Goal: Information Seeking & Learning: Learn about a topic

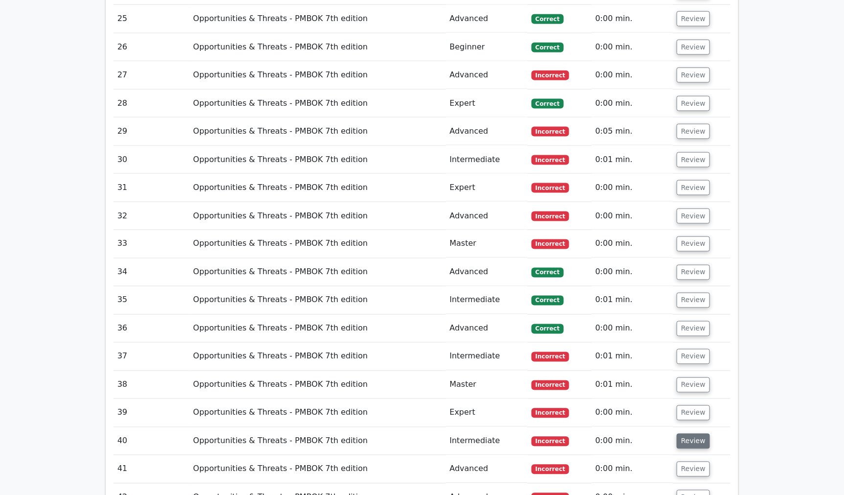
click at [694, 433] on button "Review" at bounding box center [693, 440] width 33 height 15
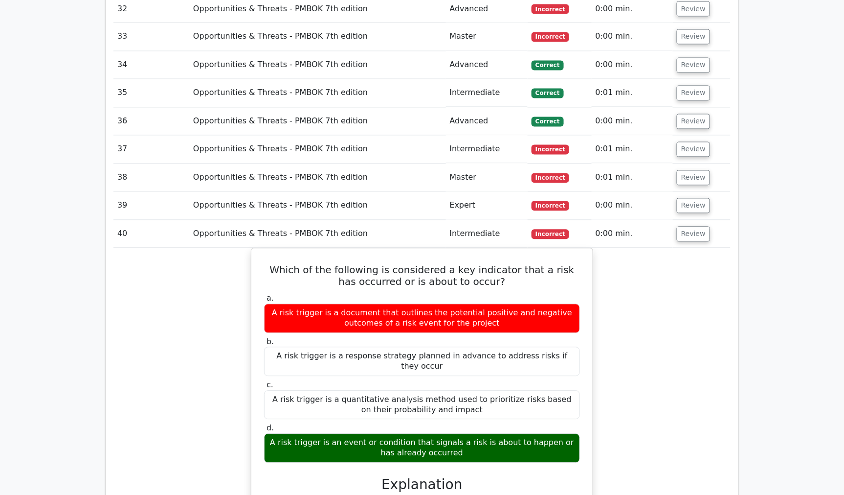
scroll to position [3200, 0]
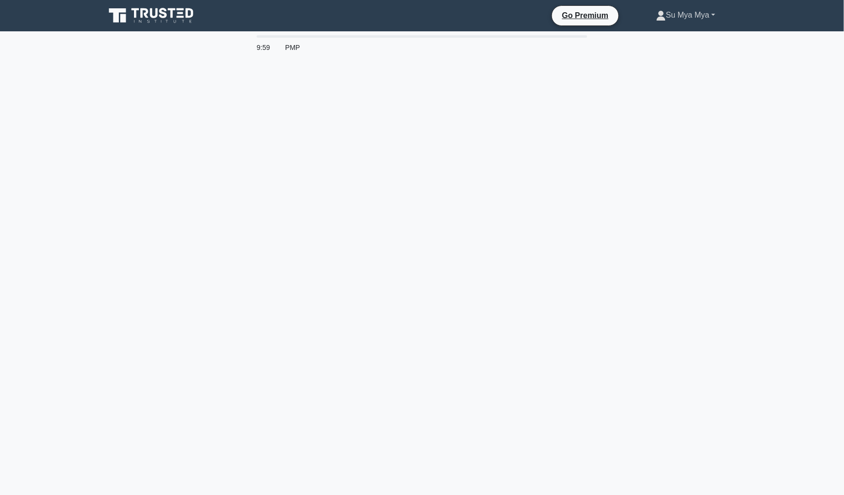
click at [686, 17] on link "Su Mya Mya" at bounding box center [686, 15] width 106 height 20
click at [661, 40] on link "Profile" at bounding box center [672, 38] width 77 height 16
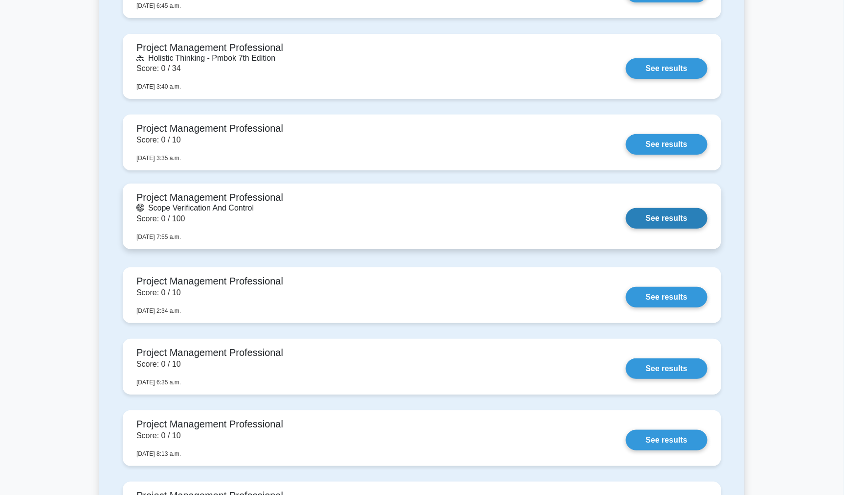
scroll to position [1468, 0]
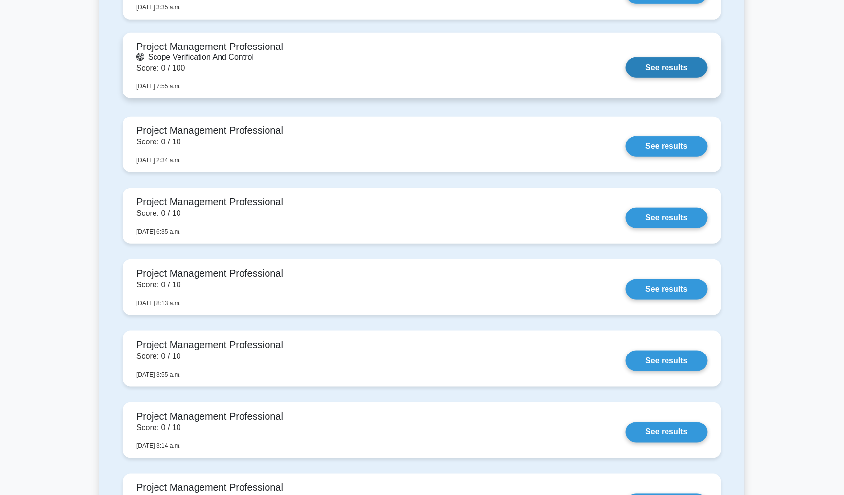
click at [646, 76] on link "See results" at bounding box center [667, 67] width 82 height 21
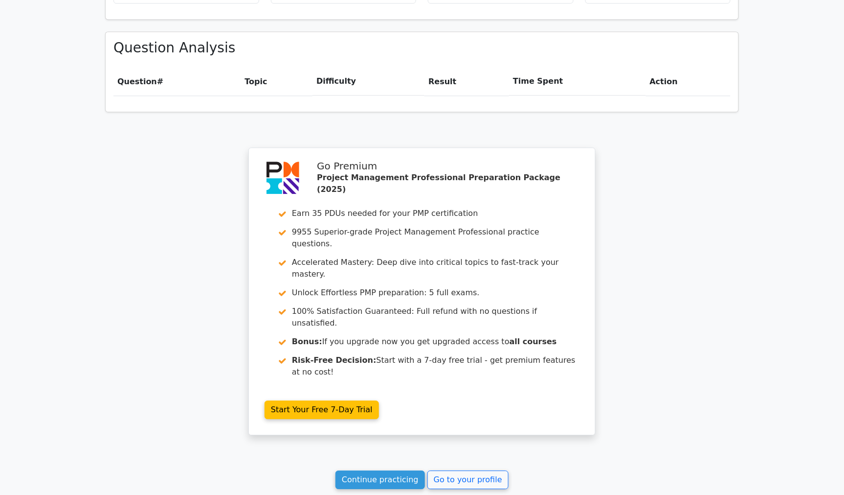
scroll to position [746, 0]
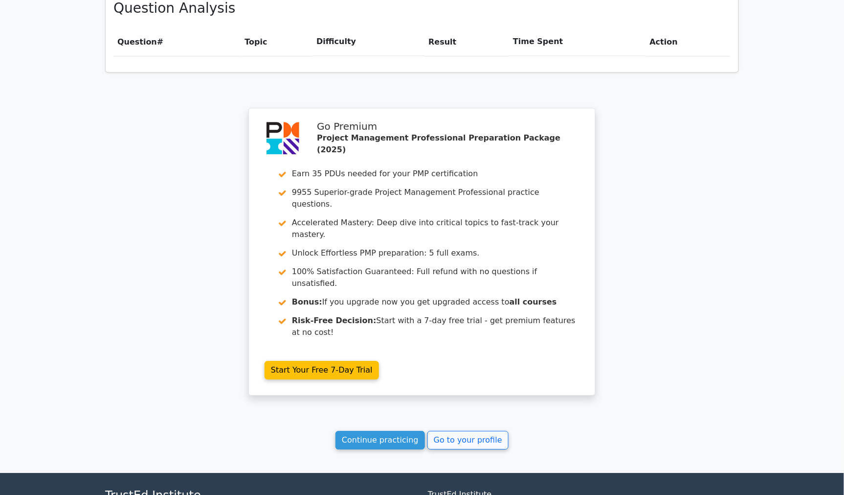
click at [654, 167] on div "Your Test Results Project Management Professional - Scope Verification and Cont…" at bounding box center [422, 32] width 646 height 880
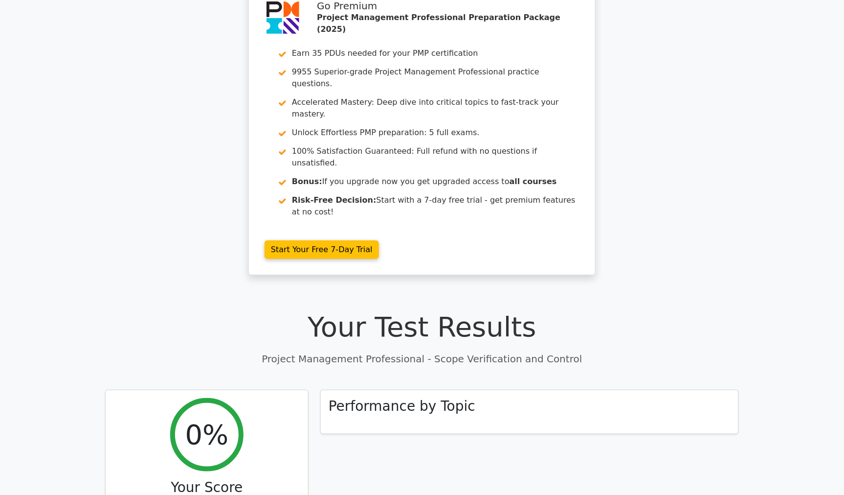
scroll to position [0, 0]
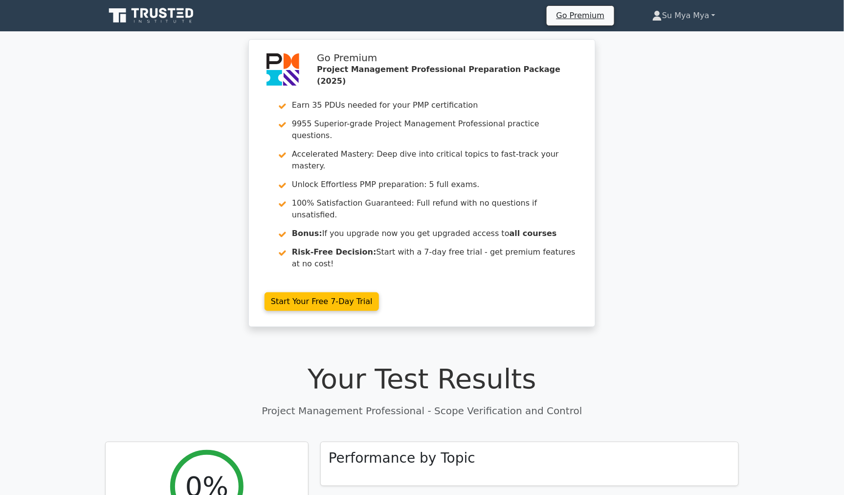
click at [698, 14] on link "Su Mya Mya" at bounding box center [684, 16] width 110 height 20
click at [676, 33] on link "Profile" at bounding box center [668, 39] width 77 height 16
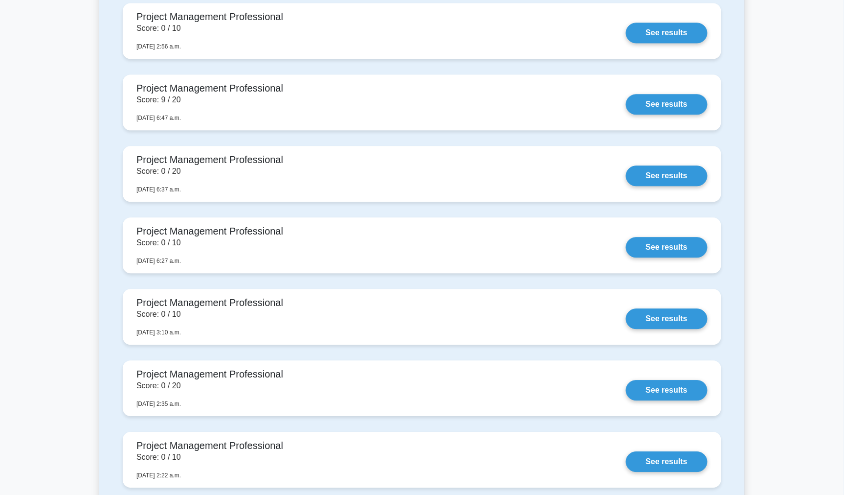
scroll to position [706, 0]
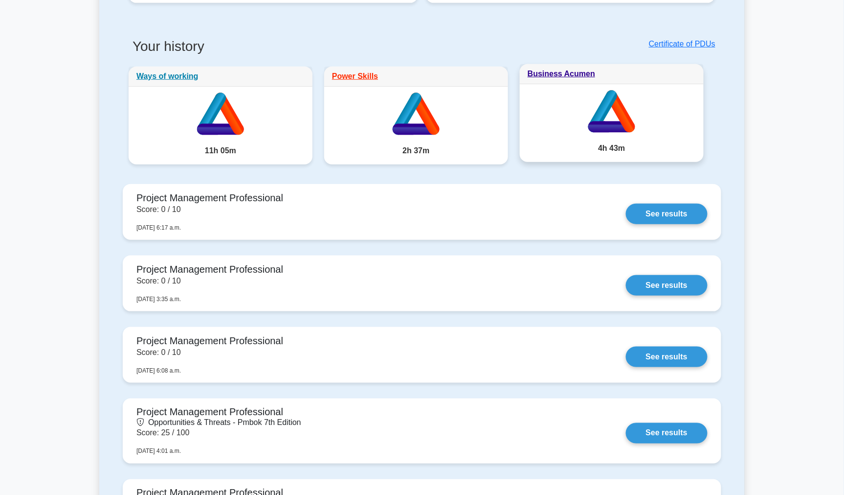
scroll to position [217, 0]
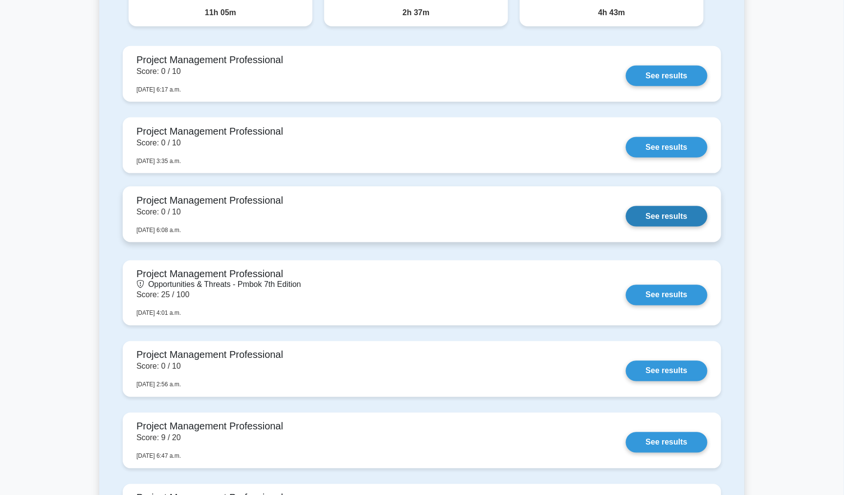
scroll to position [380, 0]
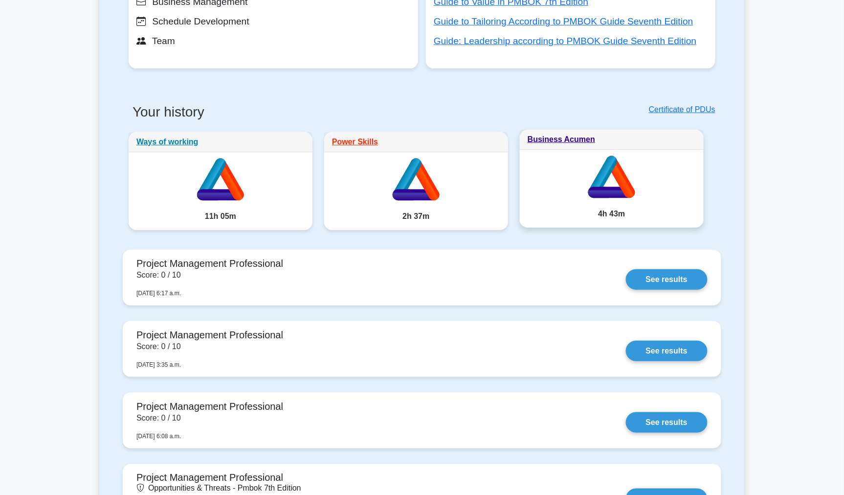
scroll to position [163, 0]
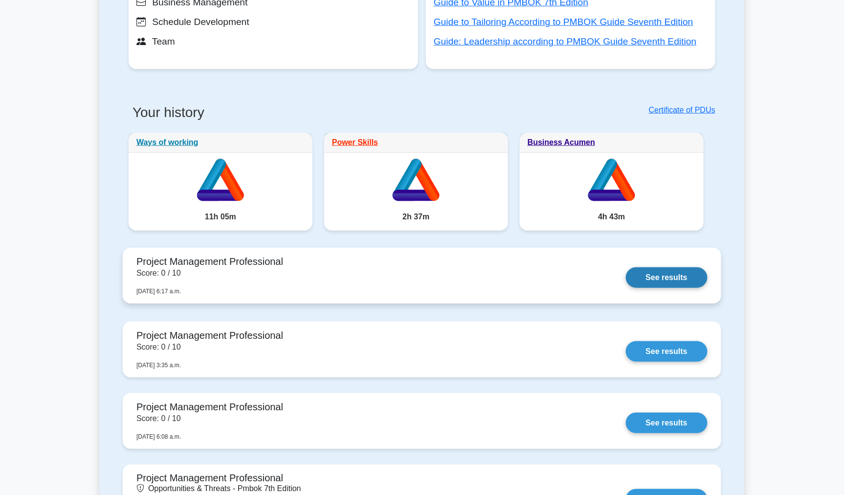
click at [688, 276] on link "See results" at bounding box center [667, 277] width 82 height 21
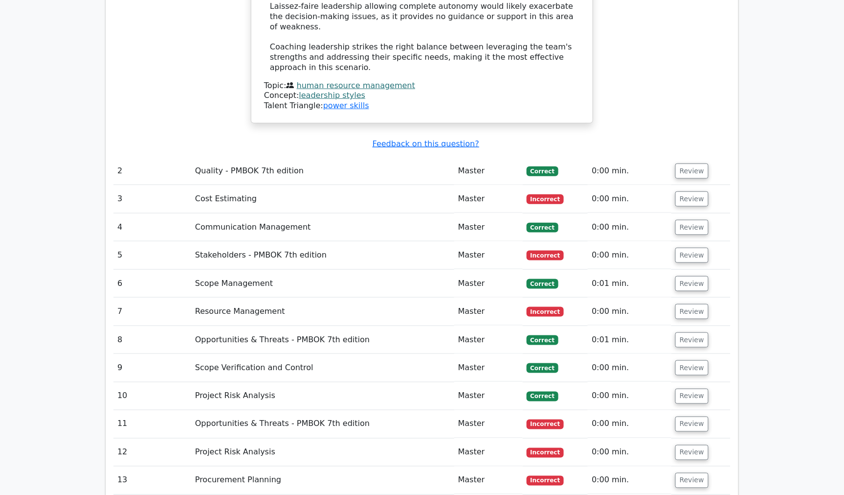
scroll to position [1359, 0]
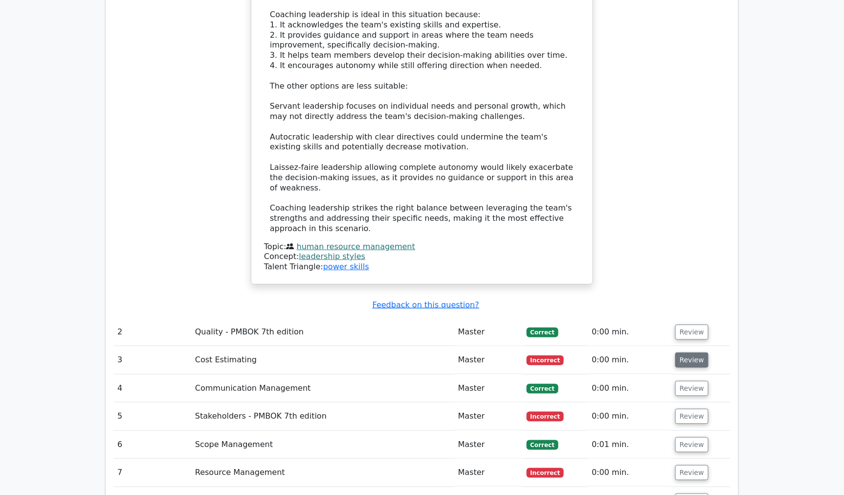
click at [697, 352] on button "Review" at bounding box center [692, 359] width 33 height 15
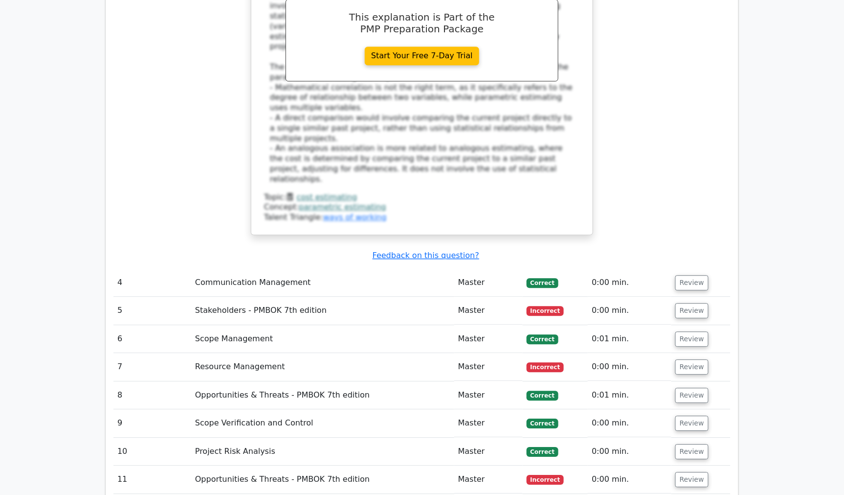
scroll to position [2066, 0]
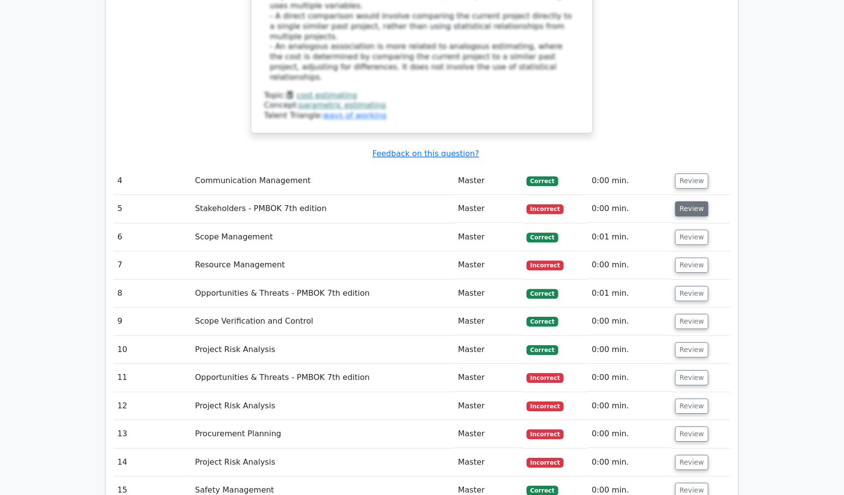
click at [695, 201] on button "Review" at bounding box center [692, 208] width 33 height 15
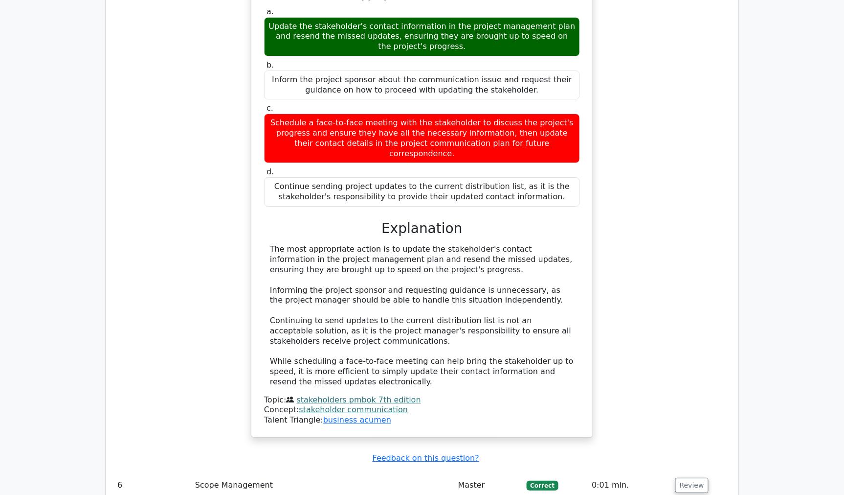
scroll to position [2392, 0]
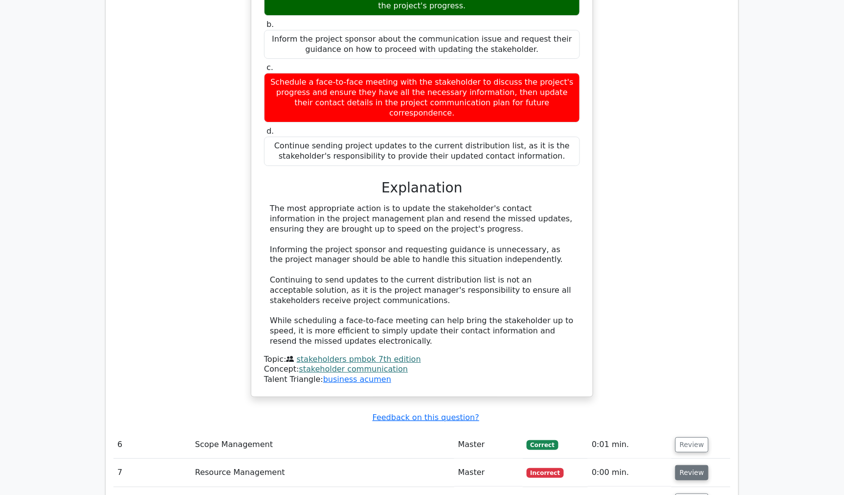
click at [685, 465] on button "Review" at bounding box center [692, 472] width 33 height 15
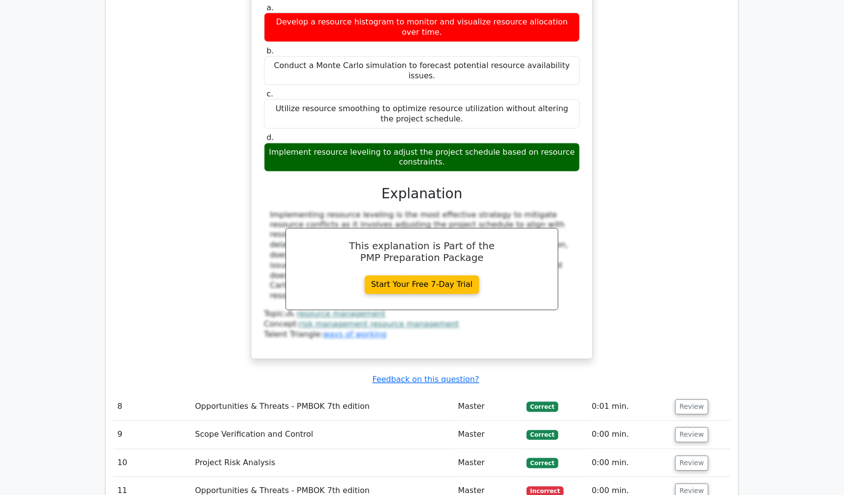
scroll to position [3099, 0]
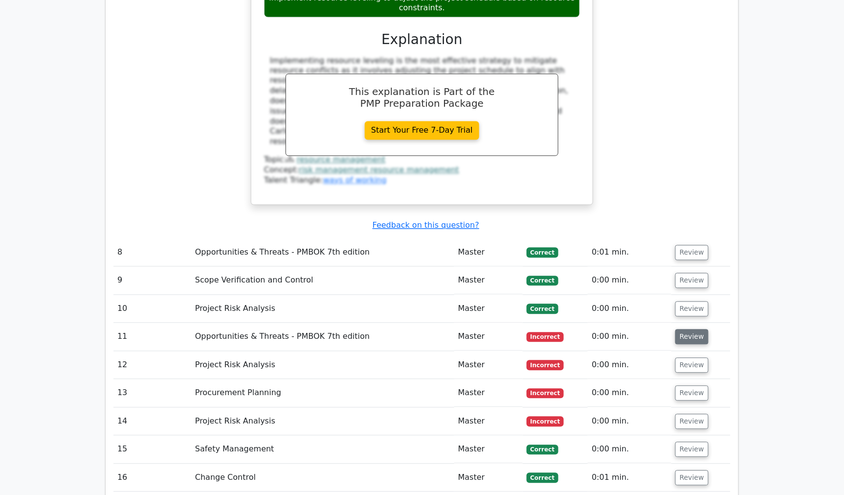
click at [690, 329] on button "Review" at bounding box center [692, 336] width 33 height 15
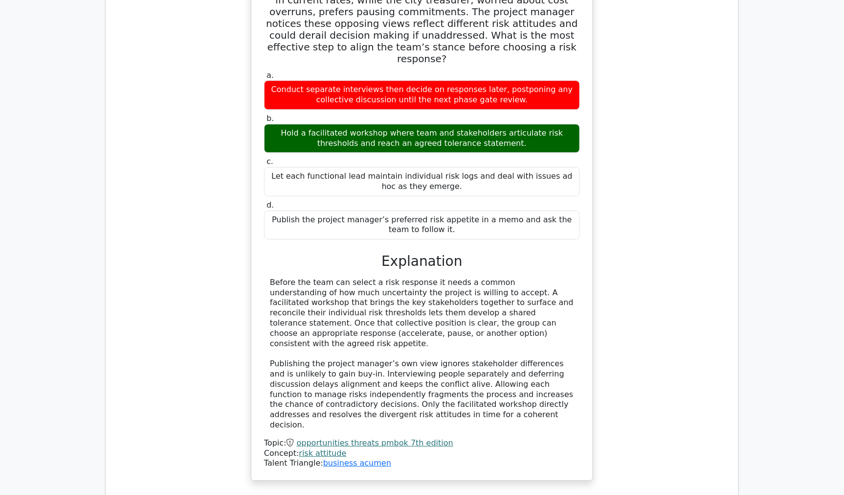
scroll to position [3696, 0]
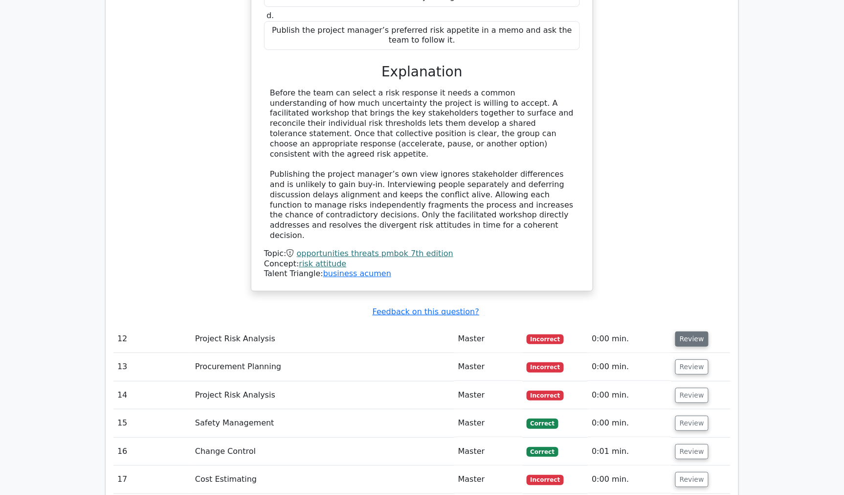
click at [690, 331] on button "Review" at bounding box center [692, 338] width 33 height 15
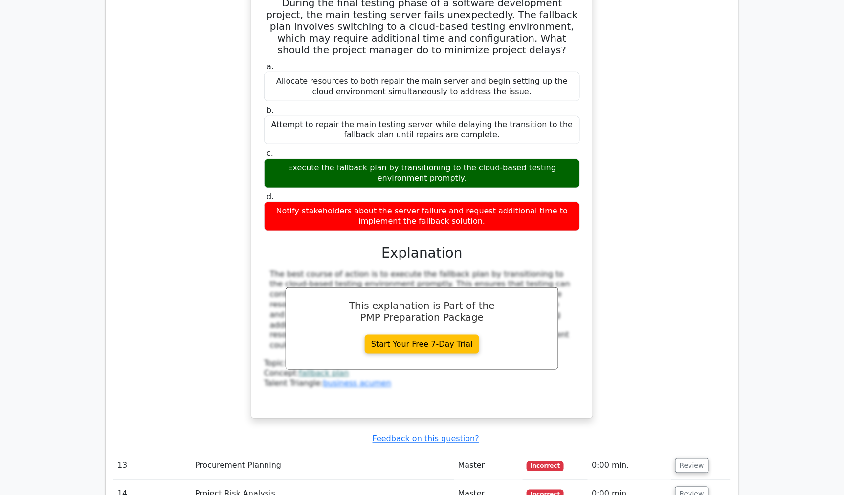
scroll to position [4077, 0]
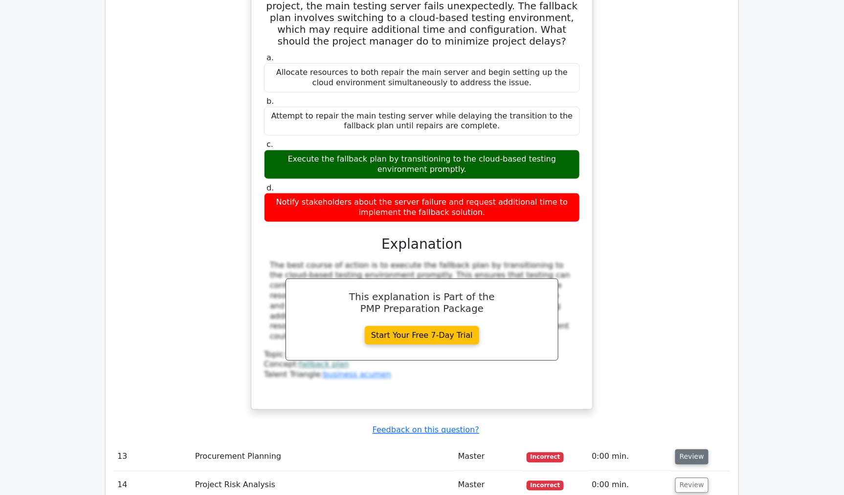
click at [689, 449] on button "Review" at bounding box center [692, 456] width 33 height 15
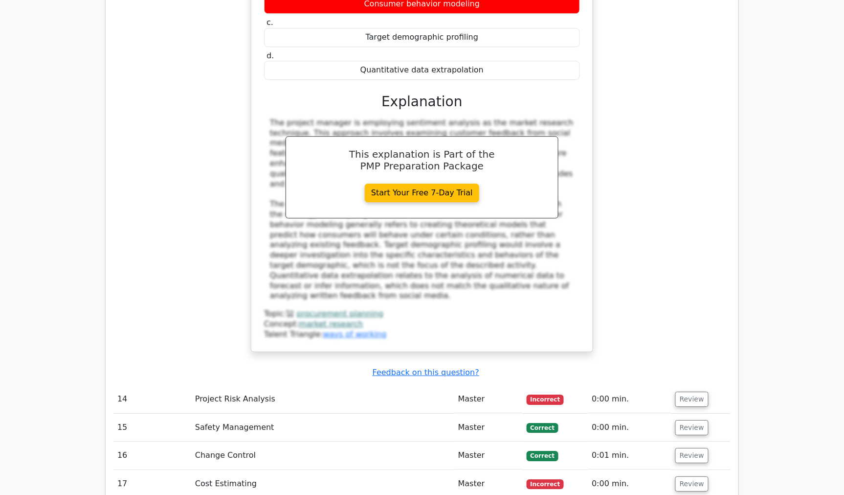
scroll to position [4729, 0]
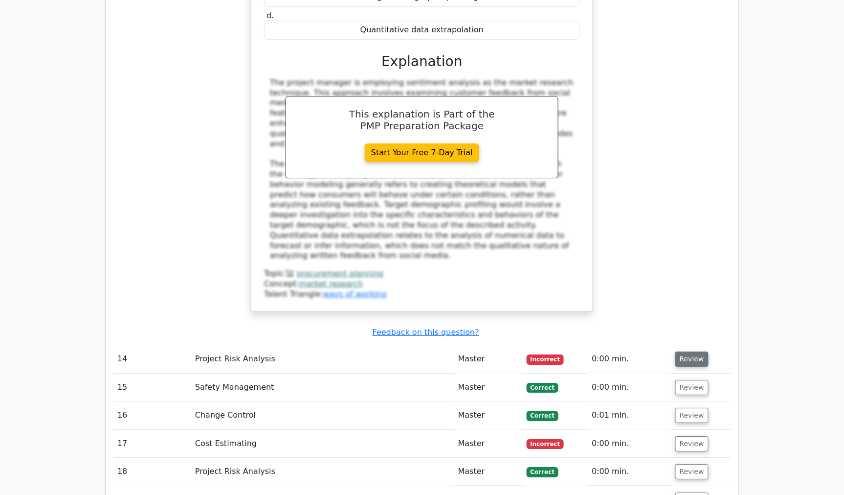
click at [681, 351] on button "Review" at bounding box center [692, 358] width 33 height 15
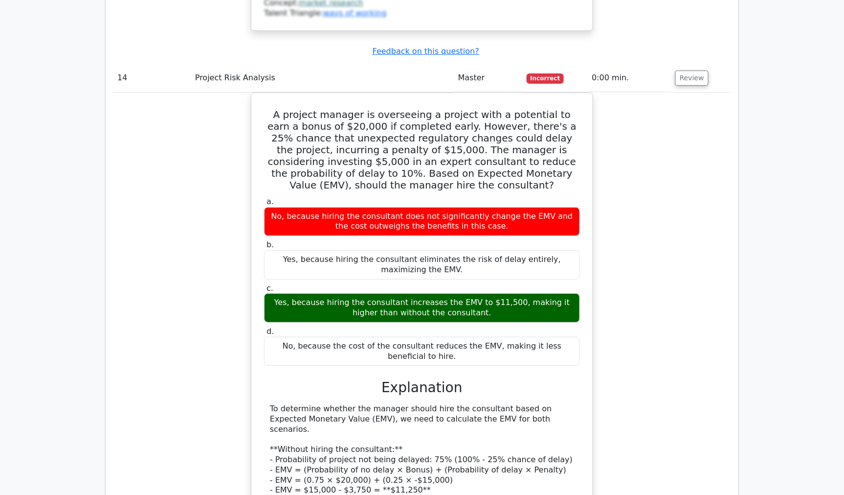
scroll to position [5056, 0]
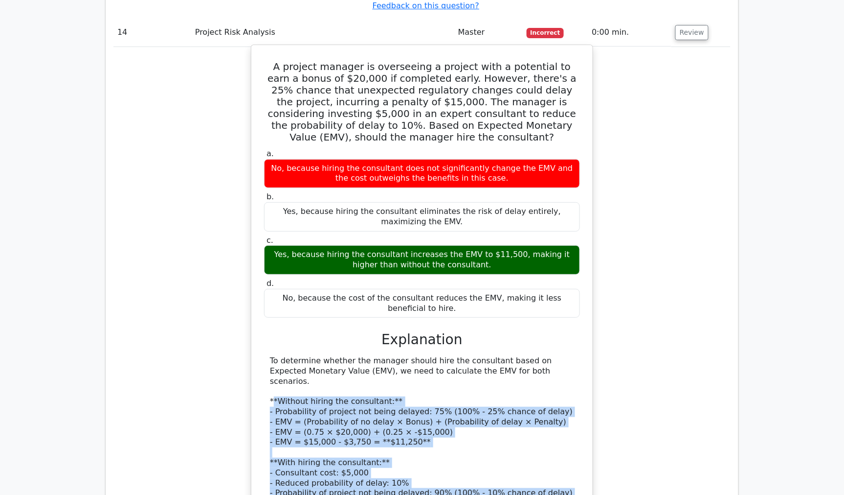
drag, startPoint x: 272, startPoint y: 180, endPoint x: 477, endPoint y: 314, distance: 245.4
click at [477, 356] on div "To determine whether the manager should hire the consultant based on Expected M…" at bounding box center [422, 468] width 304 height 224
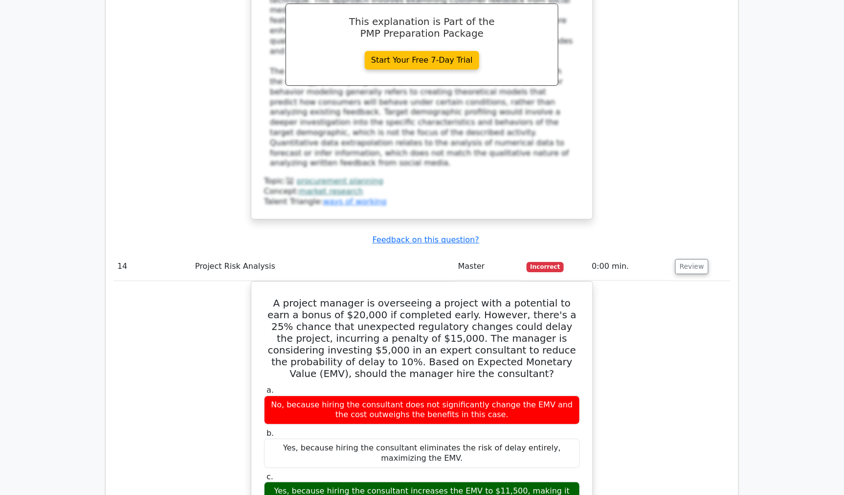
scroll to position [4784, 0]
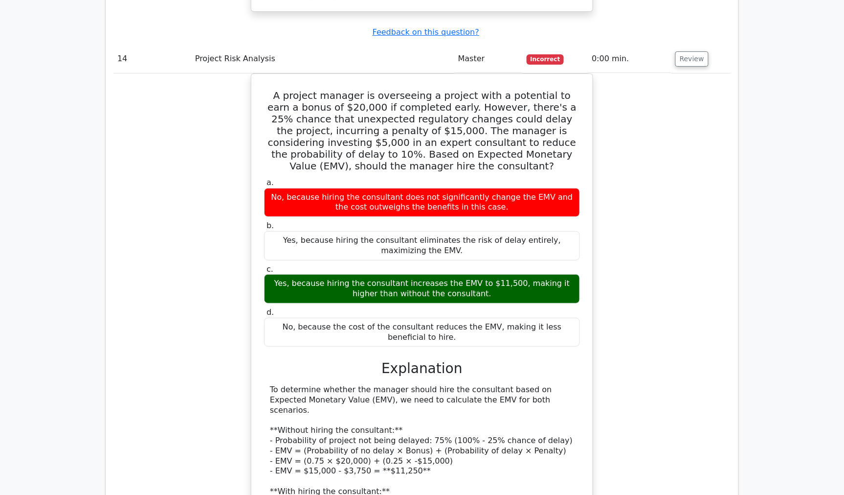
scroll to position [5056, 0]
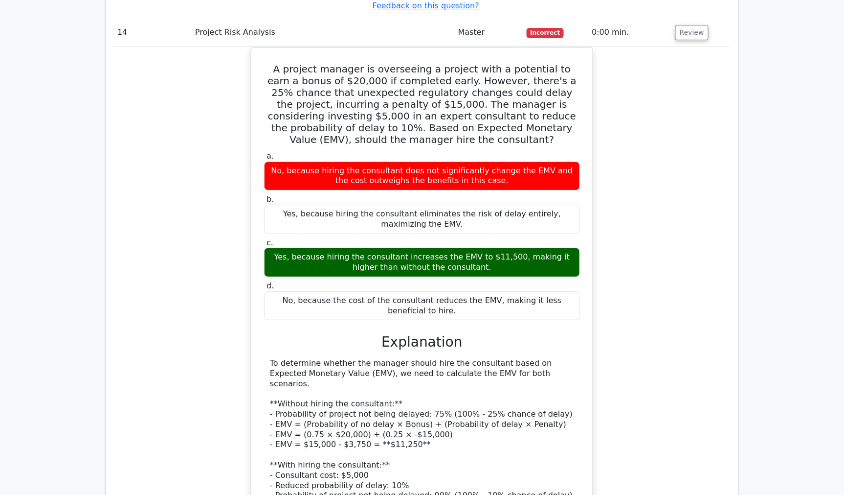
click at [638, 201] on div "A project manager is overseeing a project with a potential to earn a bonus of $…" at bounding box center [422, 345] width 617 height 597
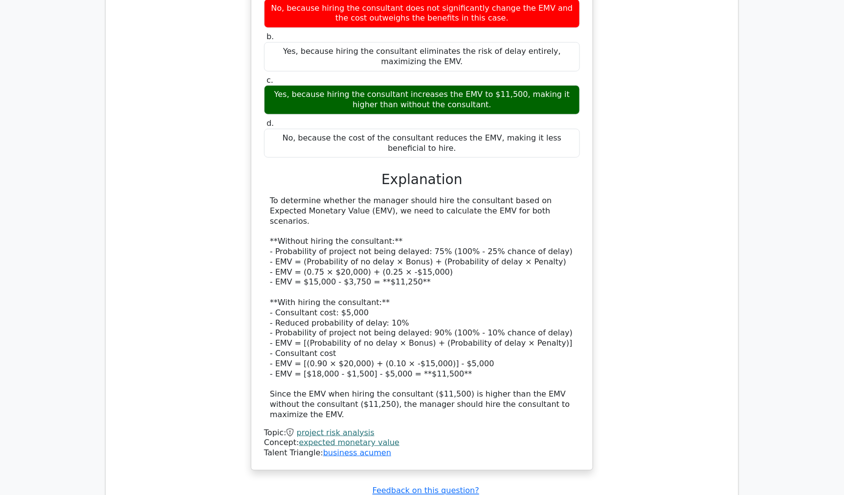
scroll to position [5227, 0]
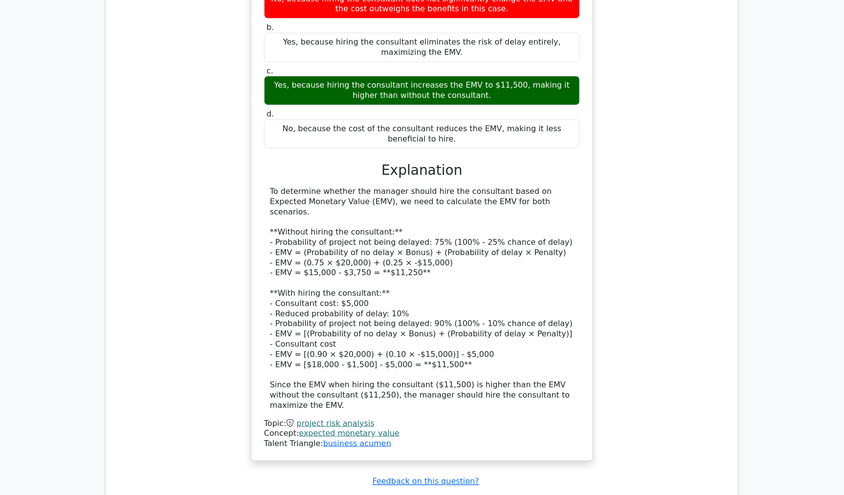
click at [154, 213] on div "A project manager is overseeing a project with a potential to earn a bonus of $…" at bounding box center [422, 173] width 617 height 597
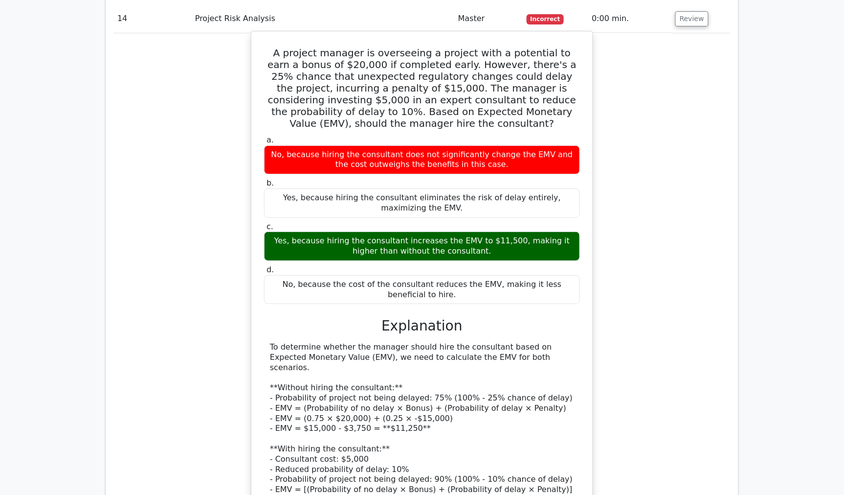
scroll to position [5064, 0]
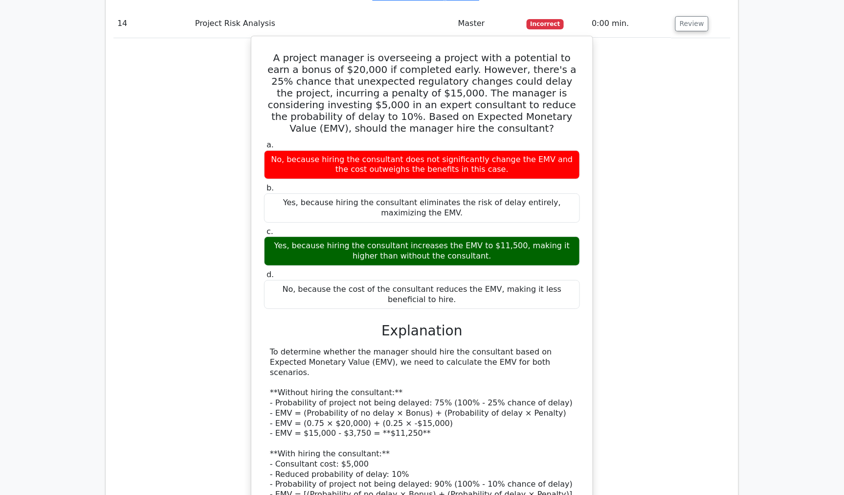
click at [335, 347] on div "To determine whether the manager should hire the consultant based on Expected M…" at bounding box center [422, 459] width 304 height 224
drag, startPoint x: 303, startPoint y: 211, endPoint x: 418, endPoint y: 211, distance: 114.5
click at [418, 347] on div "To determine whether the manager should hire the consultant based on Expected M…" at bounding box center [422, 459] width 304 height 224
drag, startPoint x: 279, startPoint y: 144, endPoint x: 346, endPoint y: 155, distance: 67.9
click at [541, 347] on div "To determine whether the manager should hire the consultant based on Expected M…" at bounding box center [422, 459] width 304 height 224
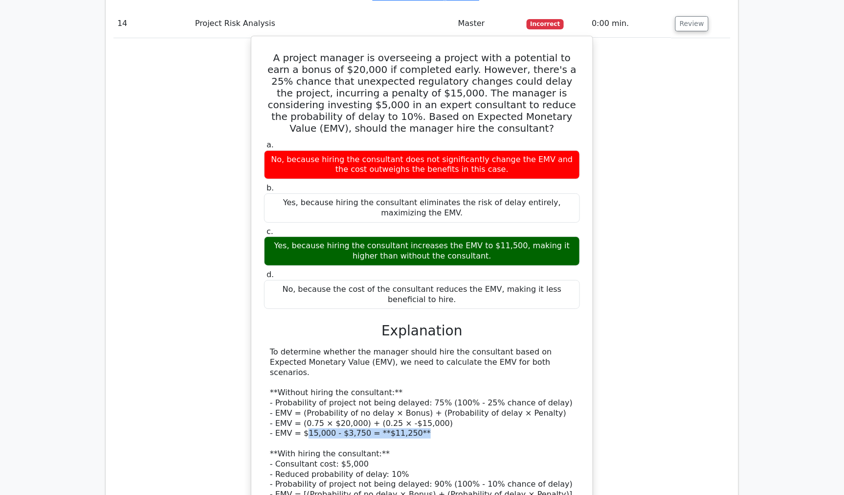
click at [328, 347] on div "To determine whether the manager should hire the consultant based on Expected M…" at bounding box center [422, 459] width 304 height 224
click at [363, 347] on div "To determine whether the manager should hire the consultant based on Expected M…" at bounding box center [422, 459] width 304 height 224
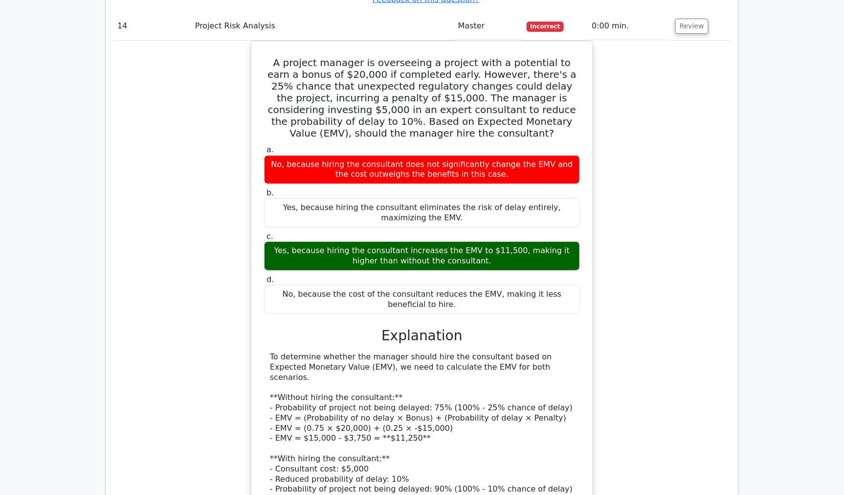
drag, startPoint x: 797, startPoint y: 351, endPoint x: 795, endPoint y: 362, distance: 11.6
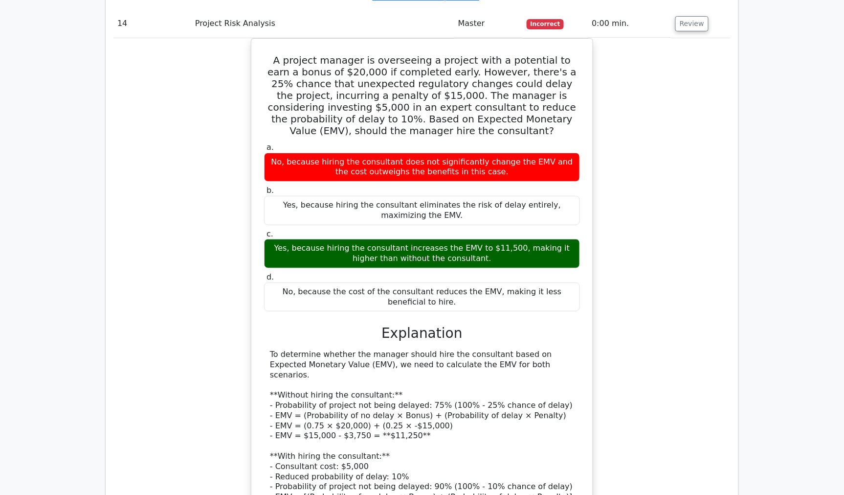
click at [121, 228] on div "A project manager is overseeing a project with a potential to earn a bonus of $…" at bounding box center [422, 336] width 617 height 597
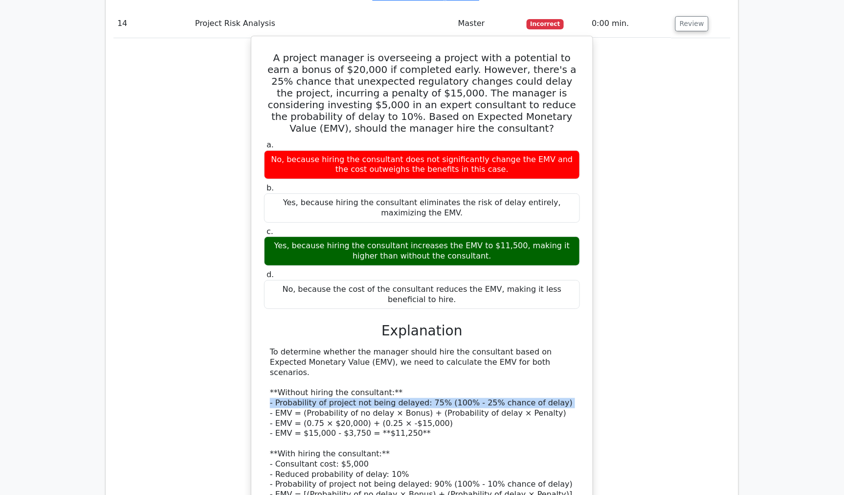
drag, startPoint x: 126, startPoint y: 191, endPoint x: 384, endPoint y: 147, distance: 261.6
click at [124, 187] on div "A project manager is overseeing a project with a potential to earn a bonus of $…" at bounding box center [422, 336] width 617 height 597
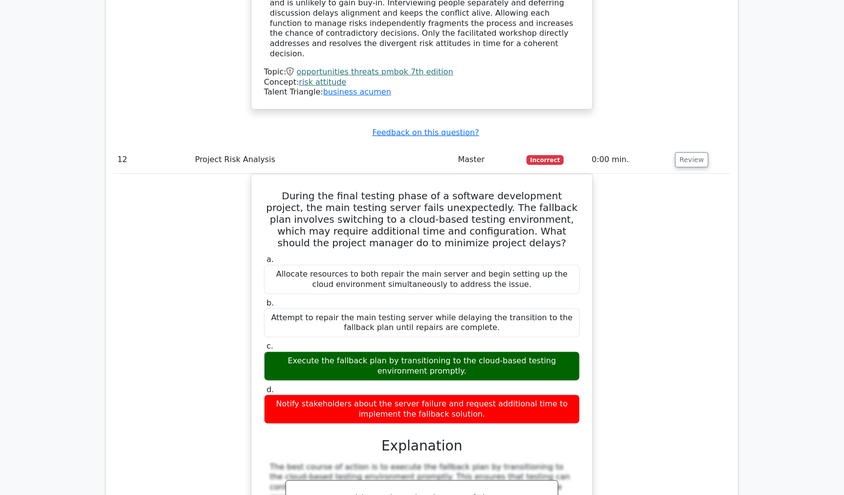
scroll to position [3759, 0]
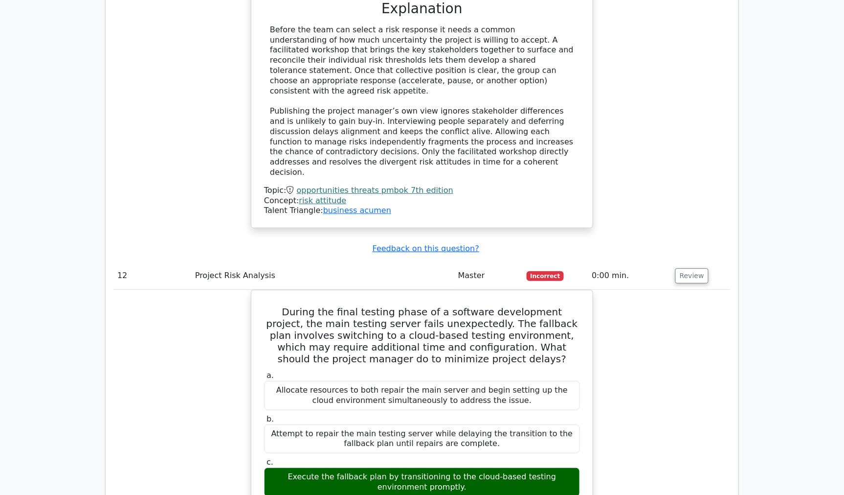
drag, startPoint x: 144, startPoint y: 164, endPoint x: 117, endPoint y: 46, distance: 120.5
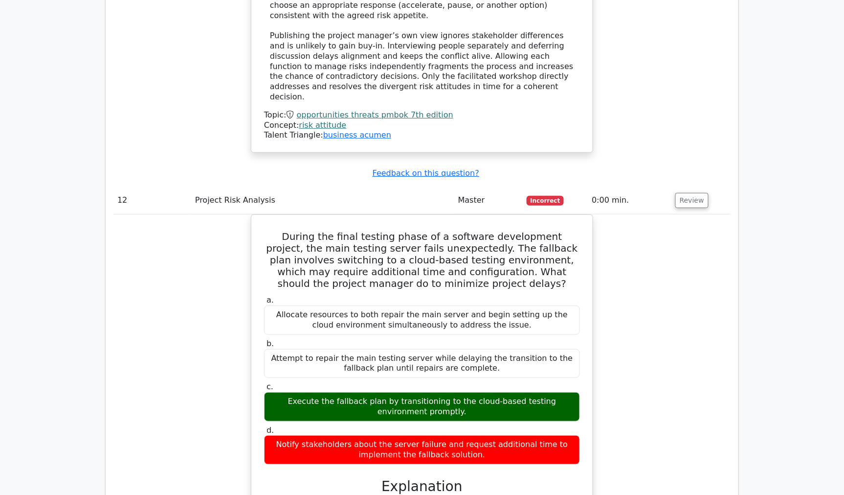
scroll to position [3868, 0]
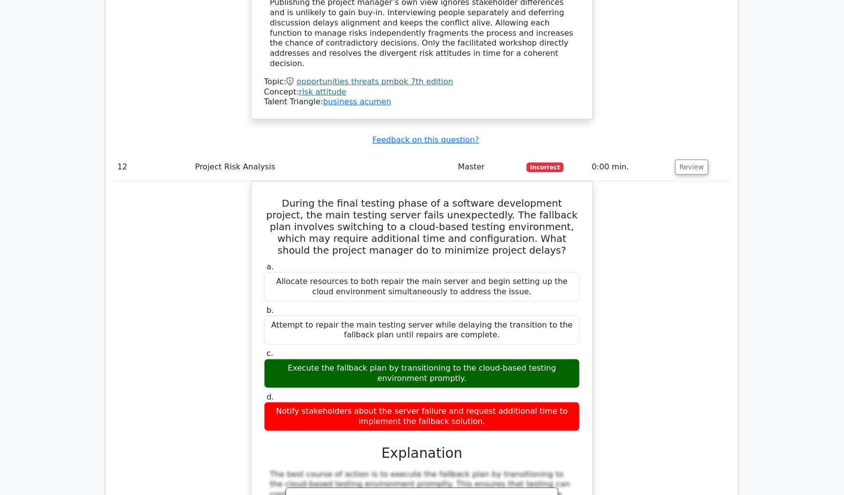
click at [157, 184] on div "During the final testing phase of a software development project, the main test…" at bounding box center [422, 405] width 617 height 449
click at [228, 263] on div "During the final testing phase of a software development project, the main test…" at bounding box center [422, 405] width 617 height 449
click at [639, 251] on div "During the final testing phase of a software development project, the main test…" at bounding box center [422, 405] width 617 height 449
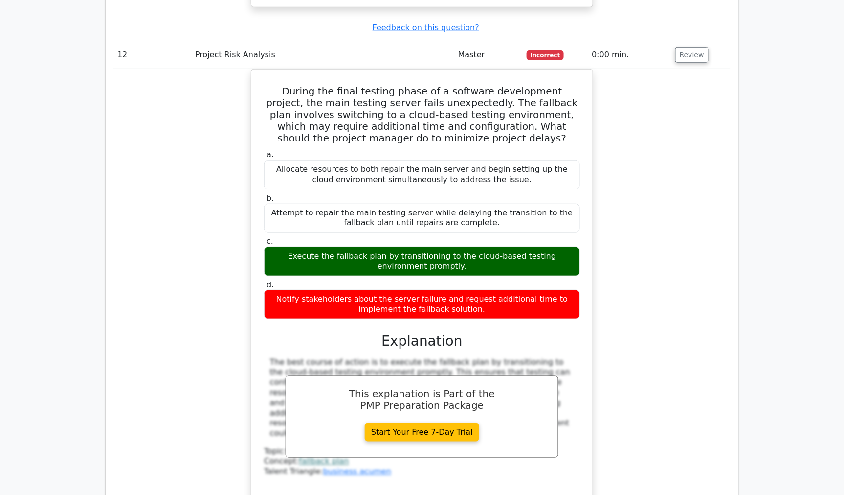
scroll to position [4086, 0]
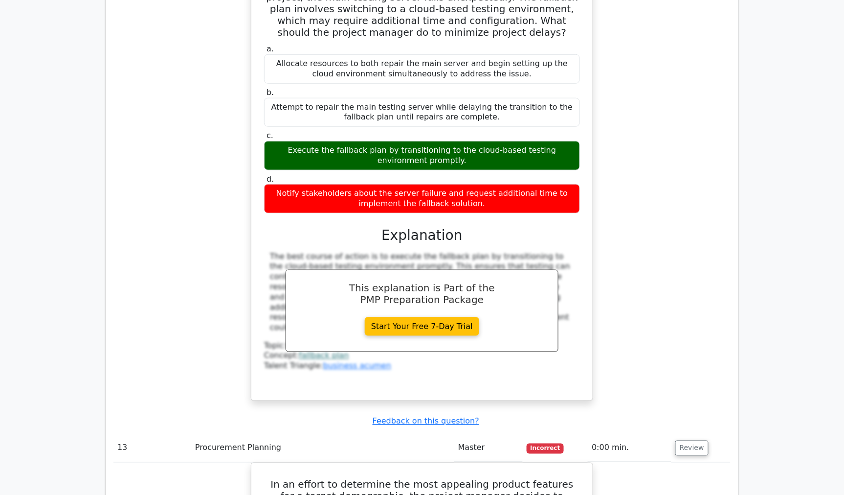
click at [115, 163] on div "During the final testing phase of a software development project, the main test…" at bounding box center [422, 187] width 617 height 449
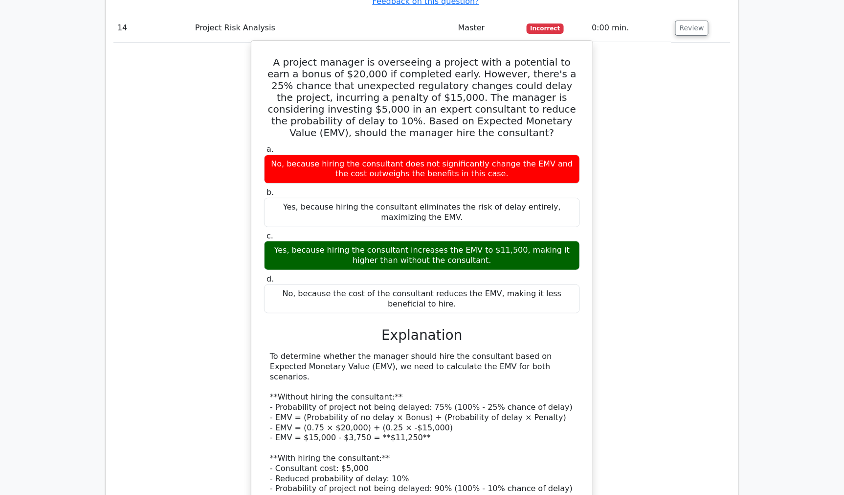
scroll to position [5064, 0]
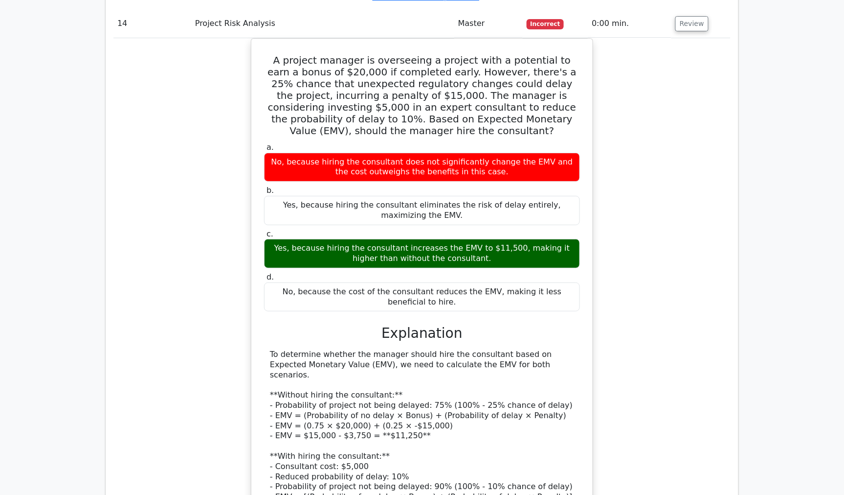
click at [676, 251] on div "A project manager is overseeing a project with a potential to earn a bonus of $…" at bounding box center [422, 336] width 617 height 597
click at [607, 153] on div "A project manager is overseeing a project with a potential to earn a bonus of $…" at bounding box center [422, 336] width 617 height 597
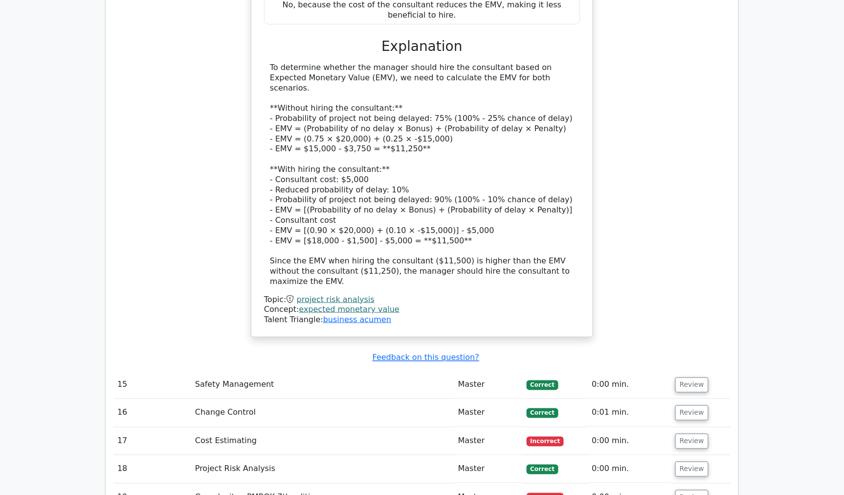
scroll to position [5227, 0]
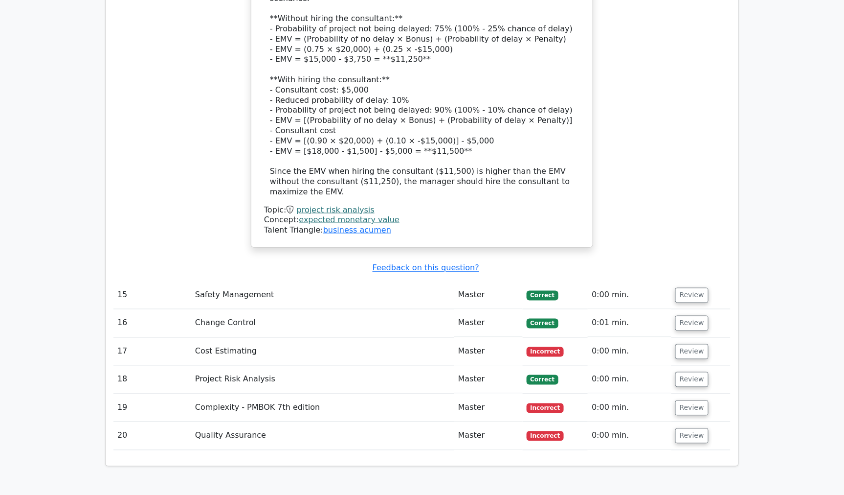
scroll to position [5282, 0]
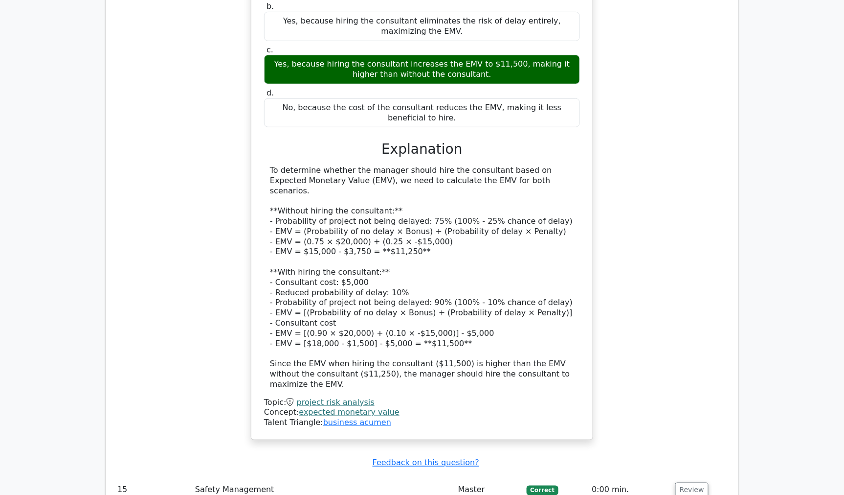
scroll to position [4955, 0]
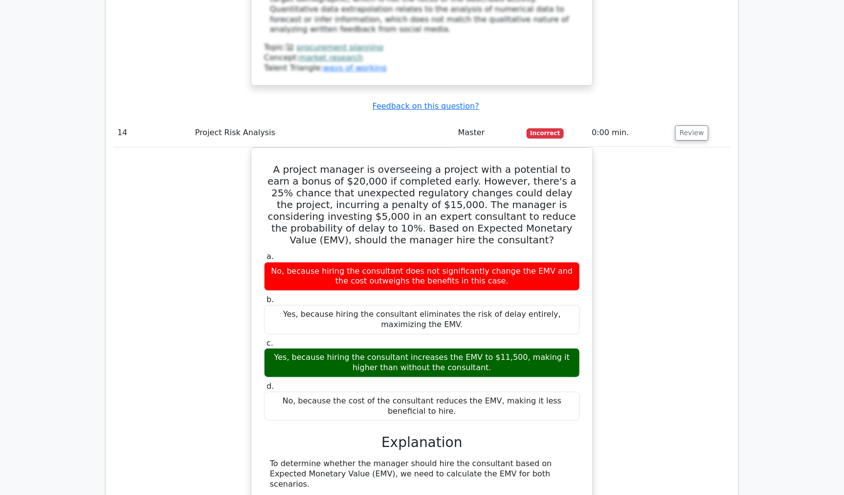
click at [174, 152] on div "A project manager is overseeing a project with a potential to earn a bonus of $…" at bounding box center [422, 445] width 617 height 597
drag, startPoint x: 110, startPoint y: 165, endPoint x: 145, endPoint y: 171, distance: 36.3
click at [684, 289] on div "A project manager is overseeing a project with a potential to earn a bonus of $…" at bounding box center [422, 445] width 617 height 597
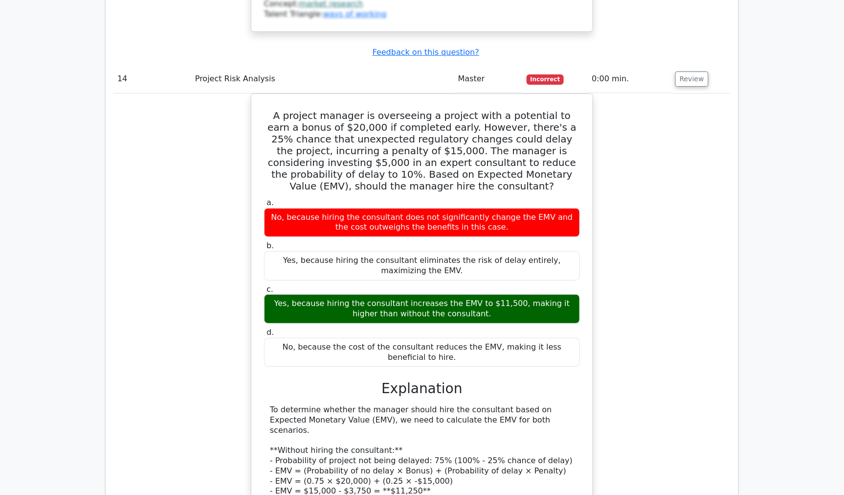
scroll to position [5064, 0]
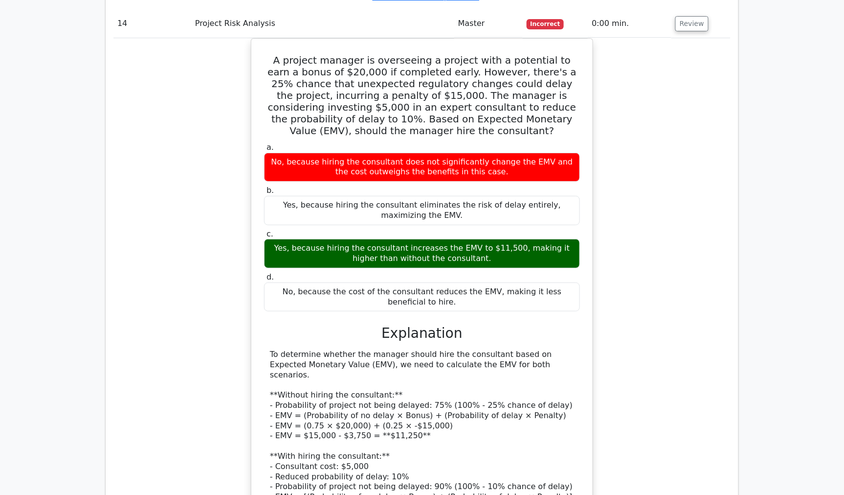
click at [184, 211] on div "A project manager is overseeing a project with a potential to earn a bonus of $…" at bounding box center [422, 336] width 617 height 597
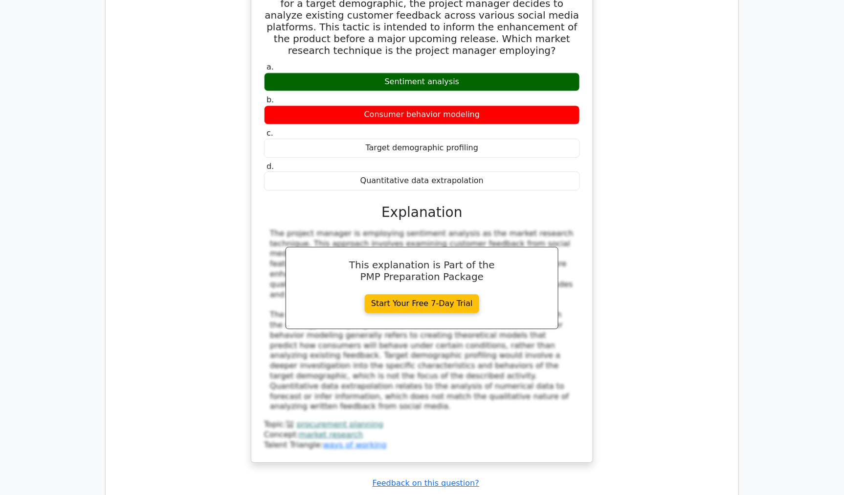
scroll to position [4575, 0]
